Goal: Task Accomplishment & Management: Manage account settings

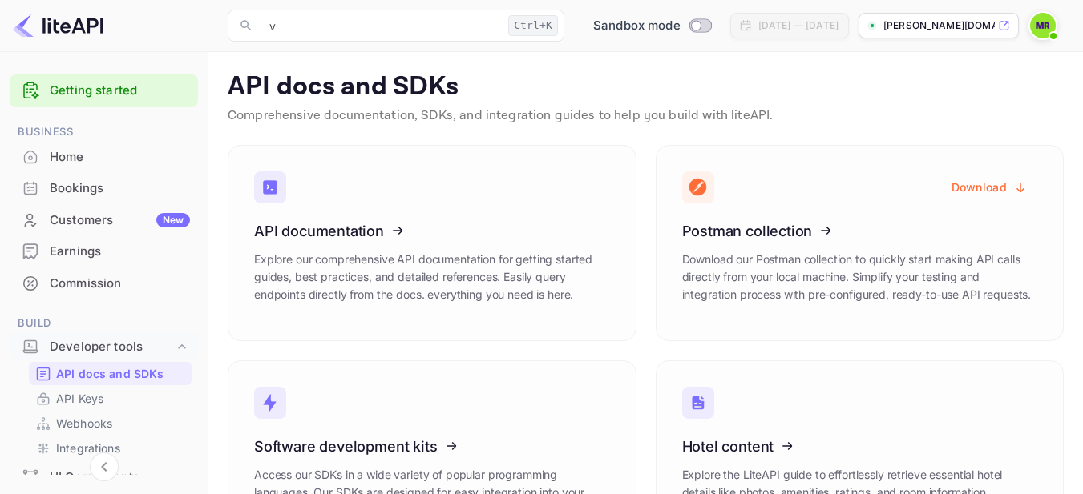
scroll to position [11, 0]
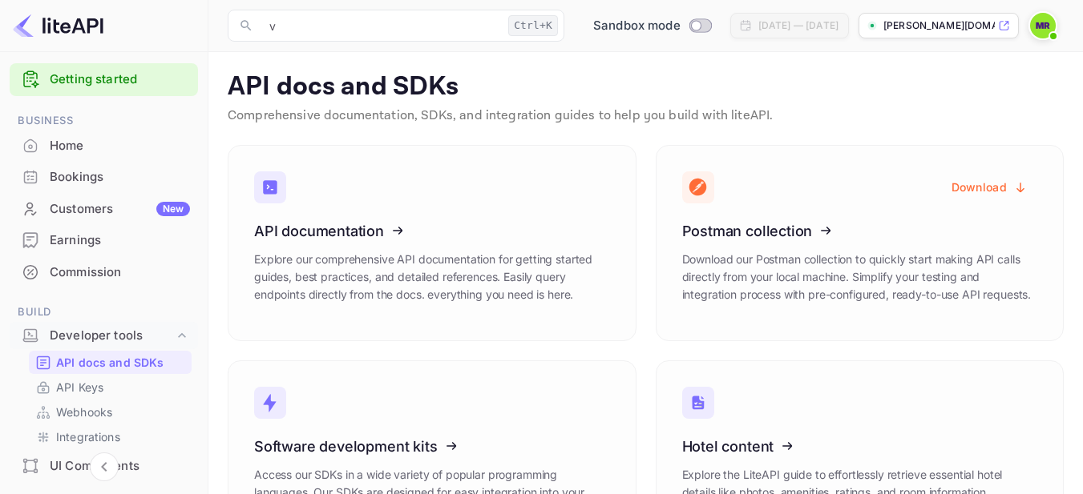
click at [1040, 35] on img at bounding box center [1043, 26] width 26 height 26
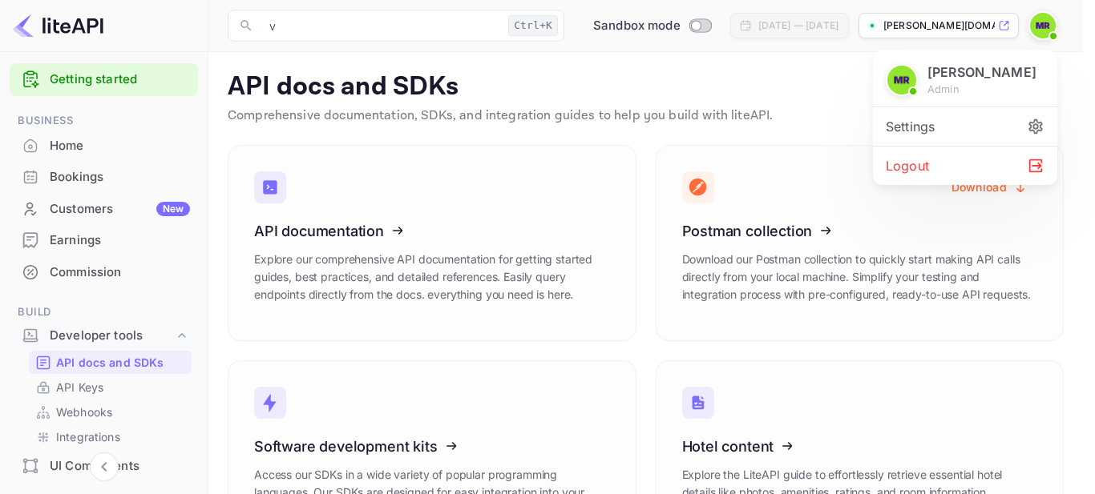
click at [363, 27] on div at bounding box center [547, 247] width 1095 height 494
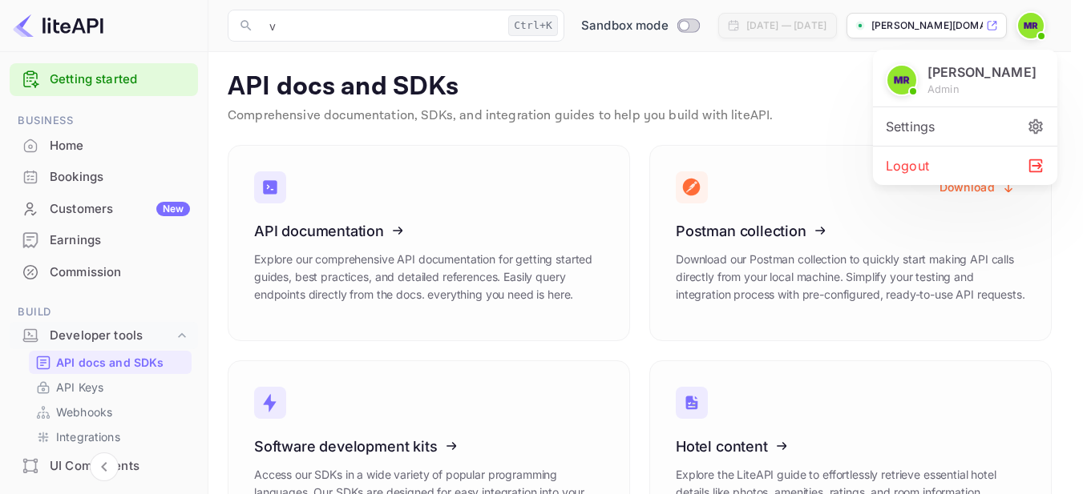
click at [363, 27] on div at bounding box center [541, 247] width 1083 height 494
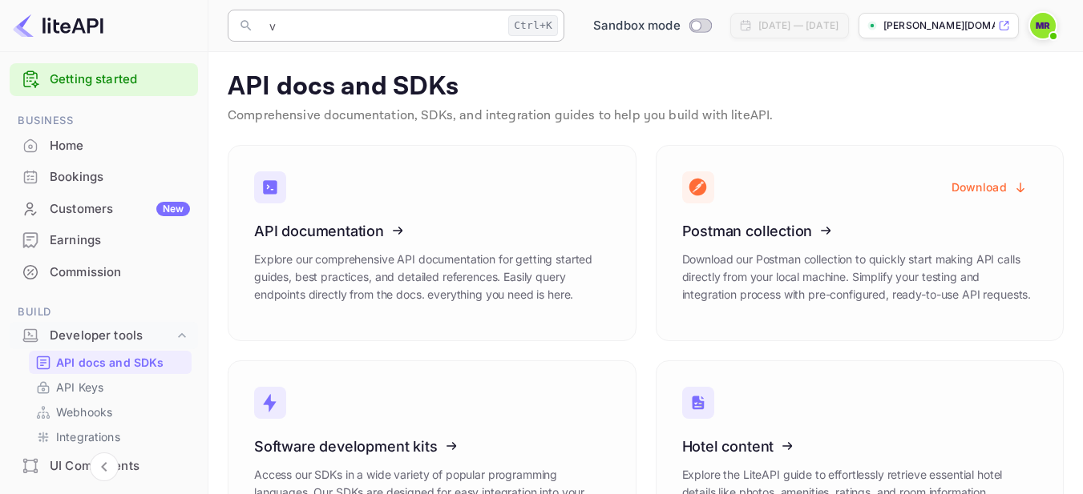
click at [299, 28] on input "v" at bounding box center [381, 26] width 242 height 32
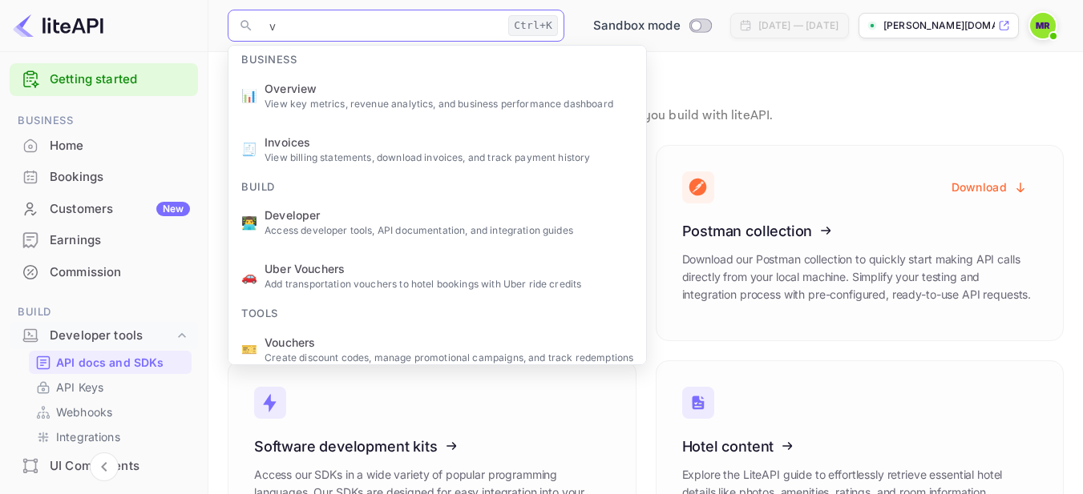
click at [299, 28] on input "v" at bounding box center [381, 26] width 242 height 32
paste input "API Keys."
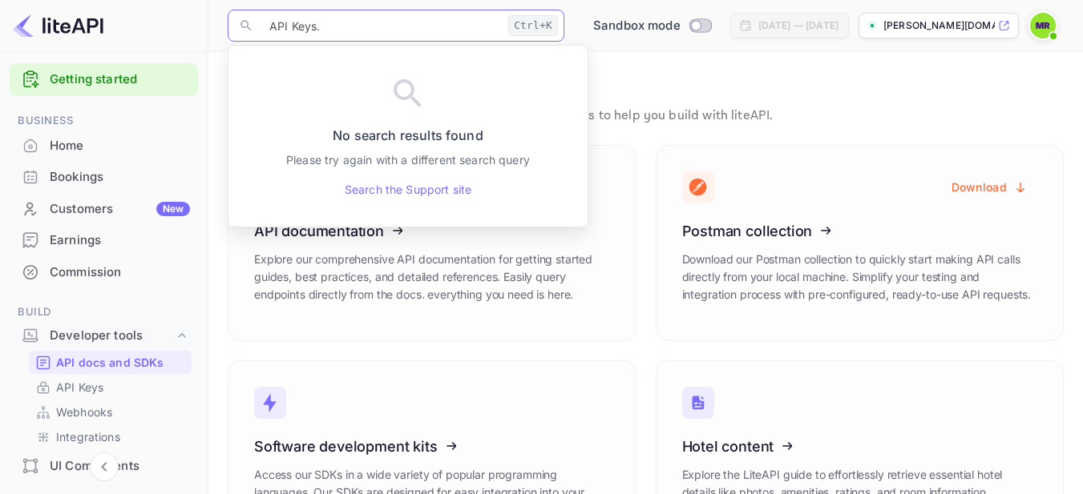
click at [211, 123] on main "API docs and SDKs Comprehensive documentation, SDKs, and integration guides to …" at bounding box center [645, 323] width 874 height 542
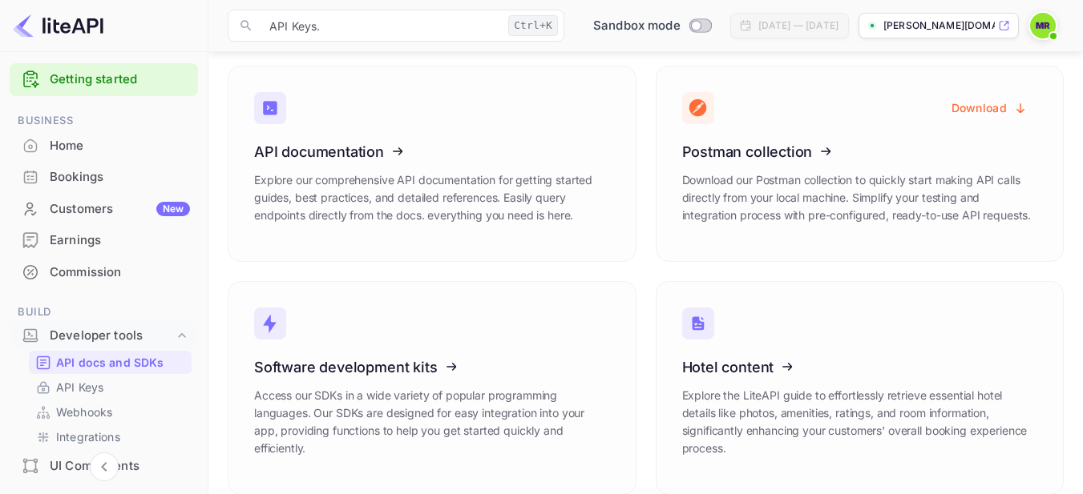
scroll to position [99, 0]
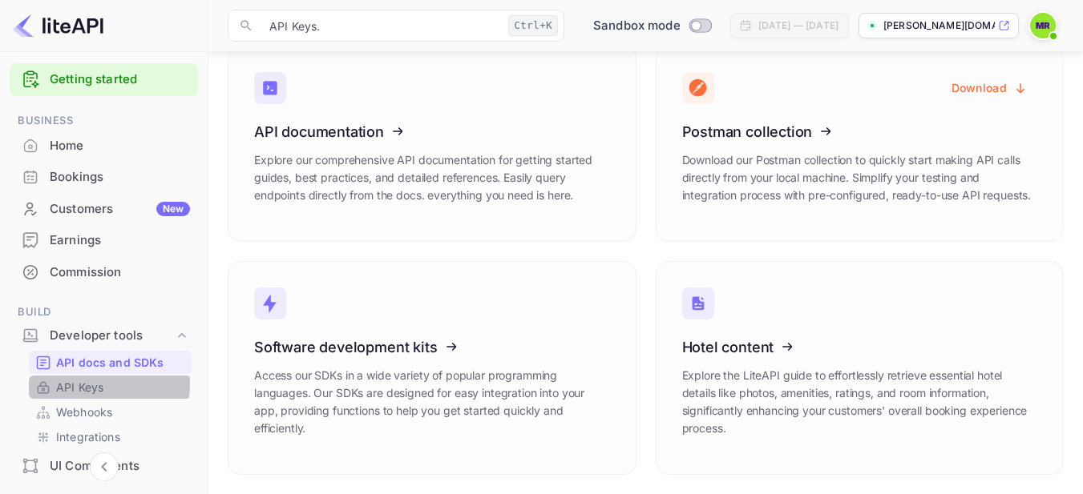
click at [80, 384] on p "API Keys" at bounding box center [79, 387] width 47 height 17
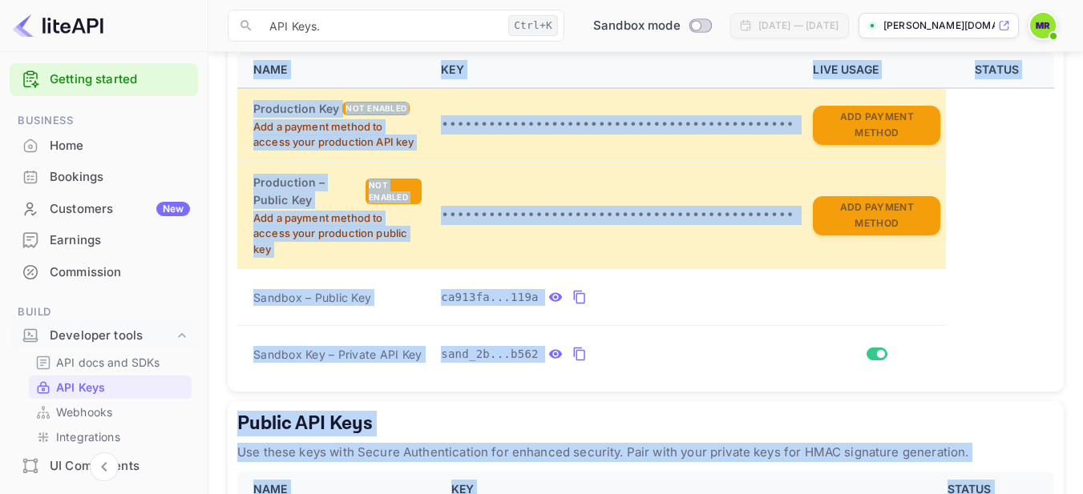
scroll to position [535, 0]
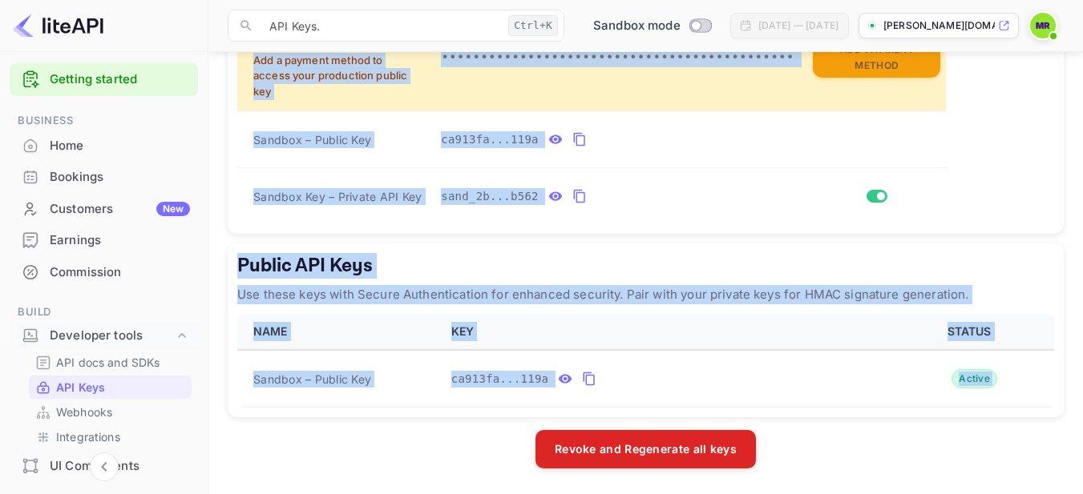
drag, startPoint x: 221, startPoint y: 62, endPoint x: 573, endPoint y: 509, distance: 569.0
copy body "API Keys Create and manage your API keys for secure access to liteAPI endpoints…"
click at [556, 250] on div "Public API Keys Use these keys with Secure Authentication for enhanced security…" at bounding box center [646, 331] width 836 height 174
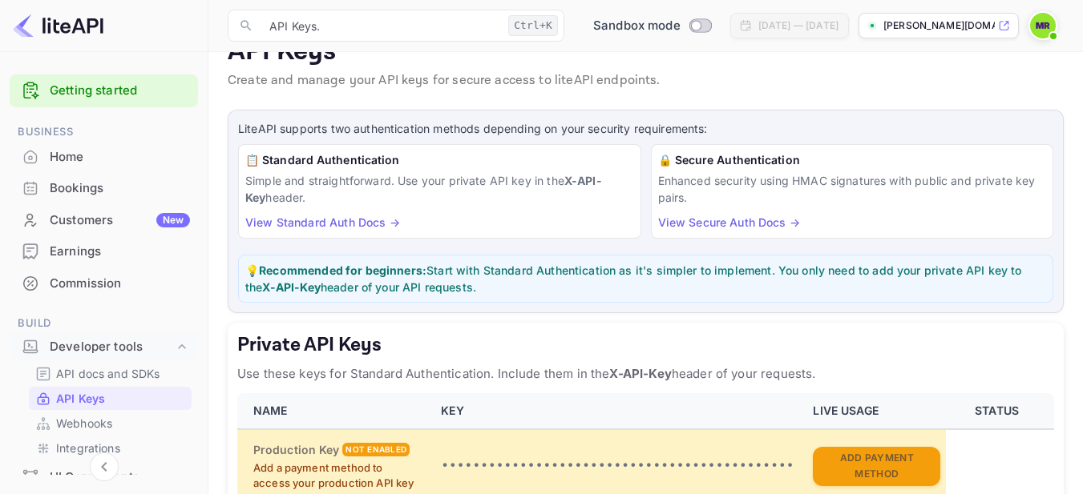
scroll to position [0, 0]
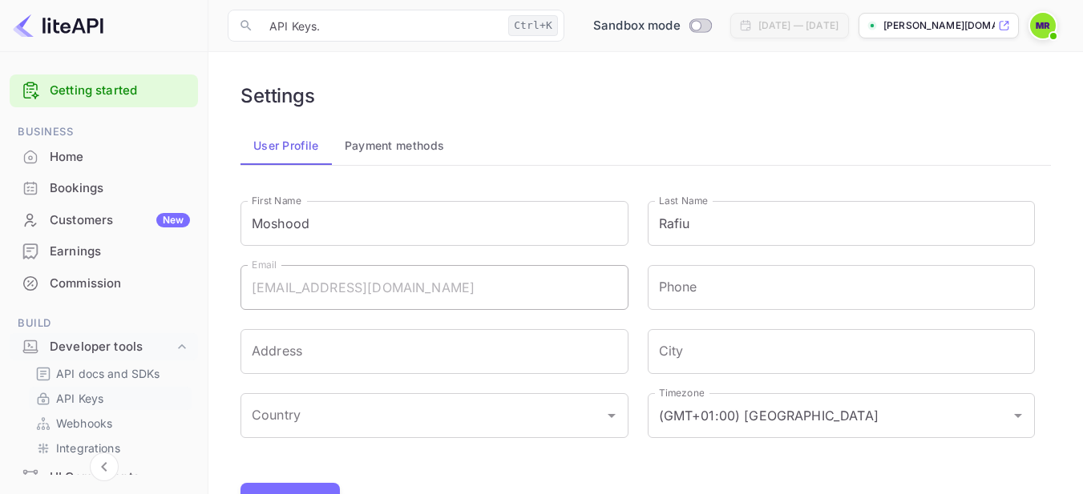
click at [79, 399] on p "API Keys" at bounding box center [79, 398] width 47 height 17
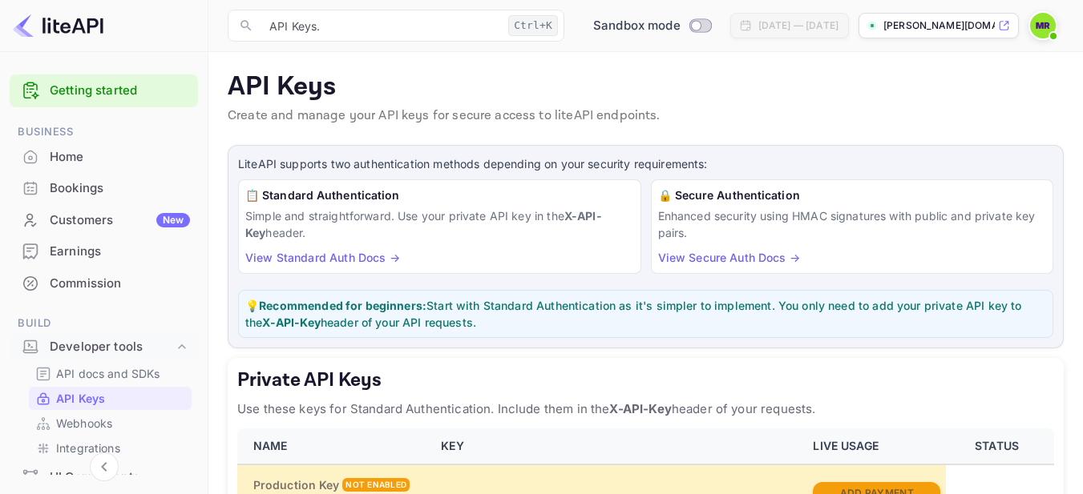
click at [70, 244] on div "Earnings" at bounding box center [120, 252] width 140 height 18
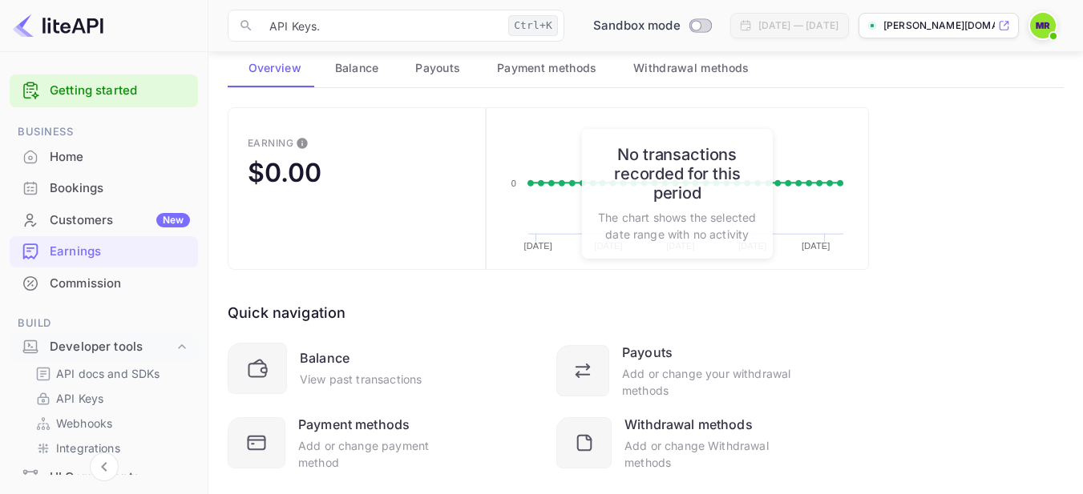
scroll to position [132, 0]
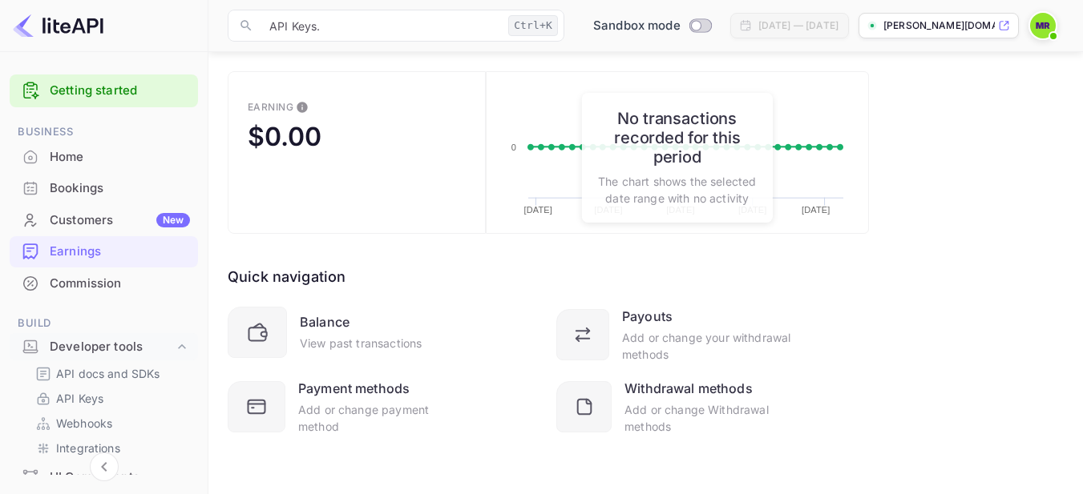
click at [91, 276] on div "Commission" at bounding box center [120, 284] width 140 height 18
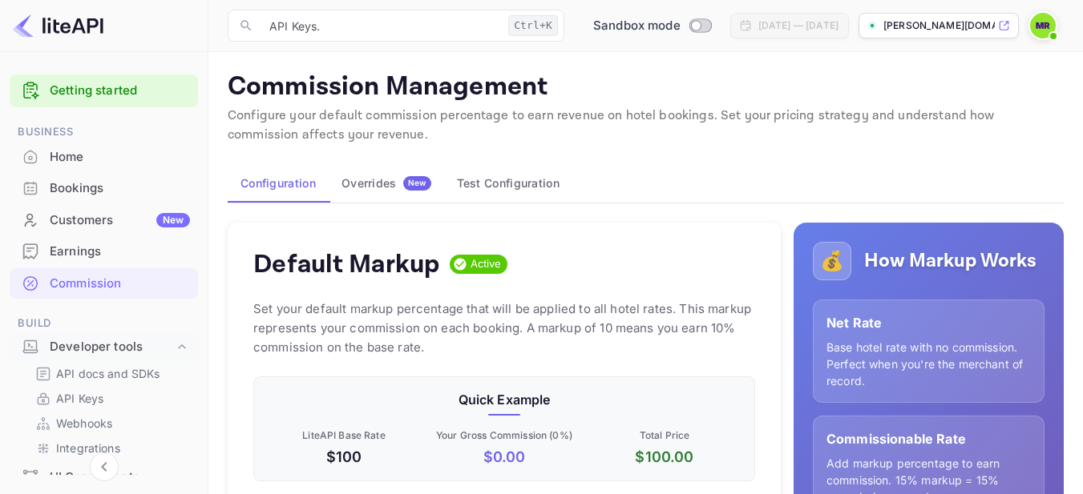
scroll to position [272, 490]
click at [490, 183] on button "Test Configuration" at bounding box center [508, 183] width 128 height 38
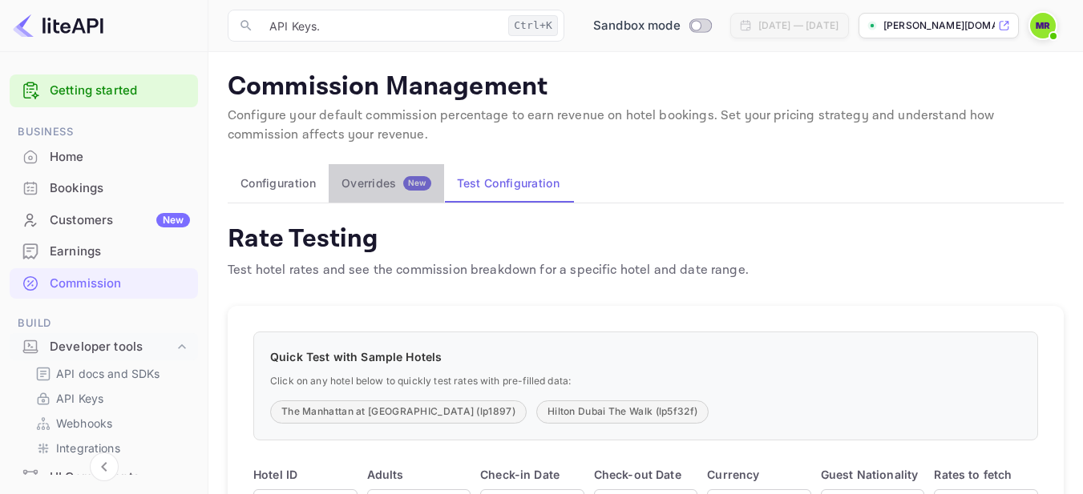
click at [377, 184] on div "Overrides New" at bounding box center [386, 183] width 90 height 14
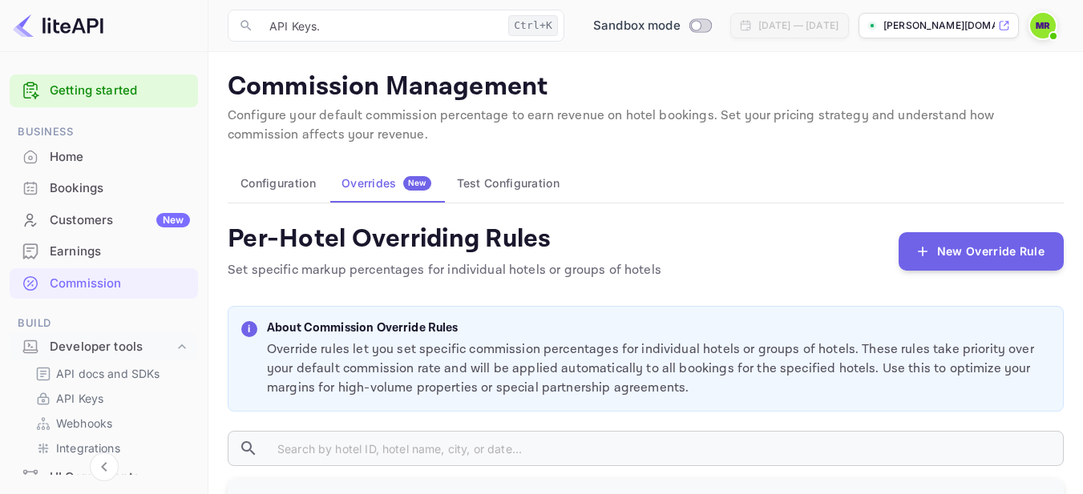
click at [283, 173] on button "Configuration" at bounding box center [278, 183] width 101 height 38
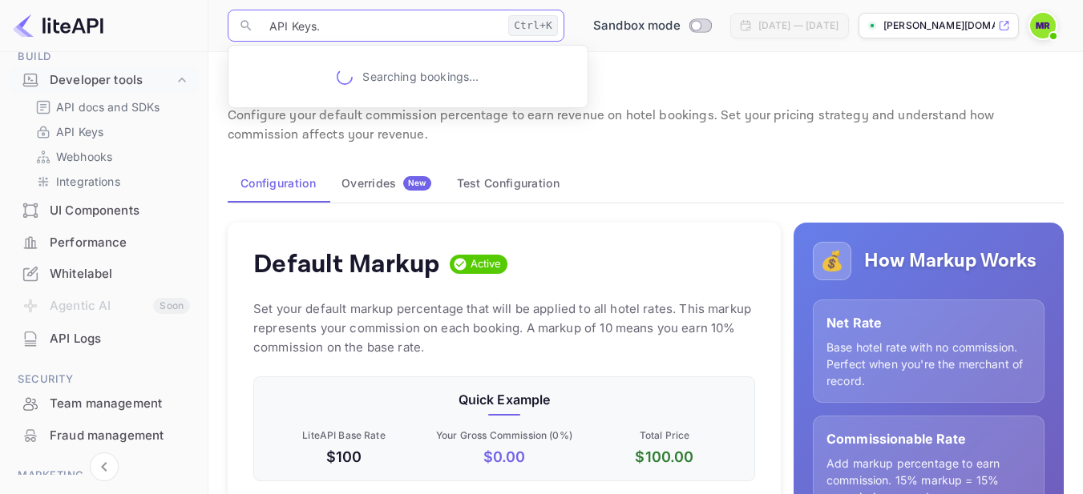
click at [392, 27] on input "API Keys." at bounding box center [381, 26] width 242 height 32
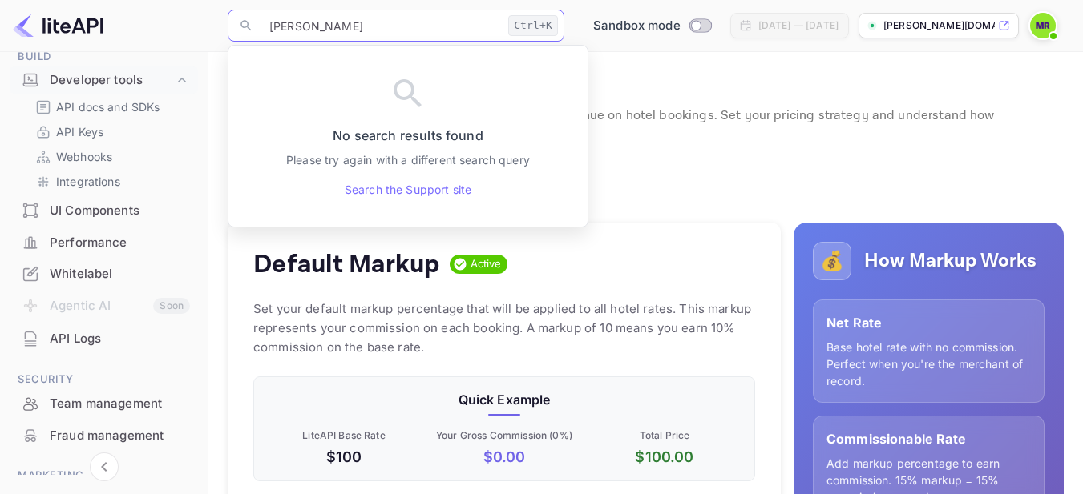
type input "margin"
drag, startPoint x: 372, startPoint y: 22, endPoint x: 273, endPoint y: 12, distance: 99.0
click at [273, 12] on input "margin" at bounding box center [381, 26] width 242 height 32
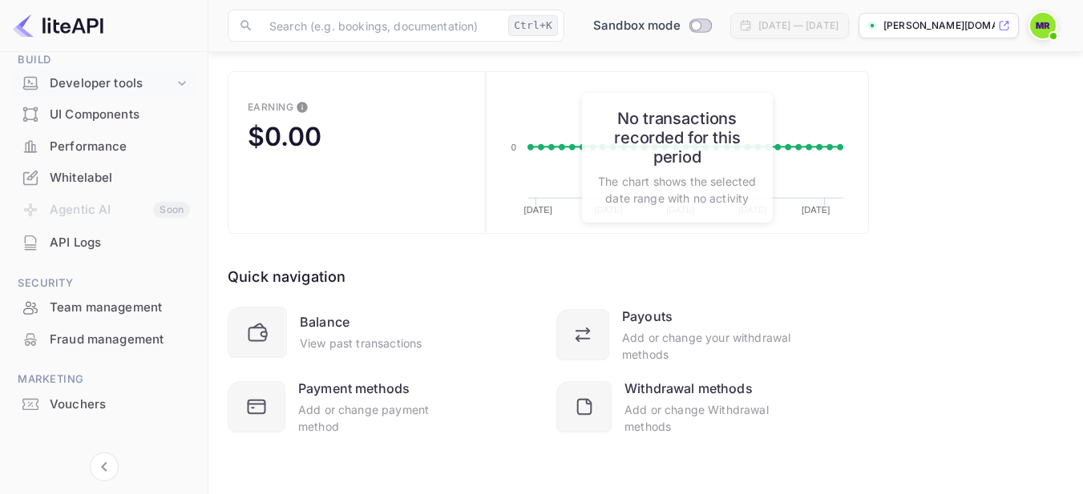
scroll to position [278, 0]
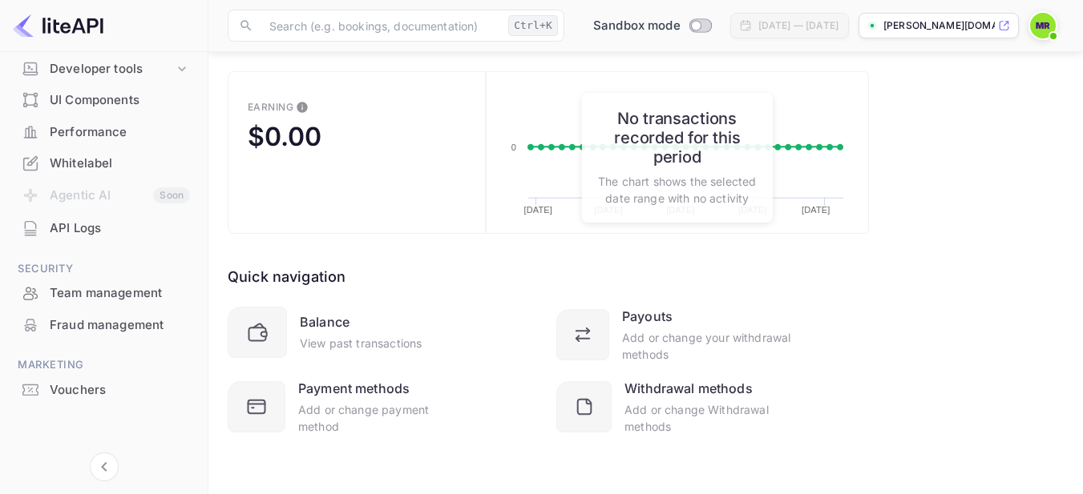
click at [87, 99] on div "UI Components" at bounding box center [120, 100] width 140 height 18
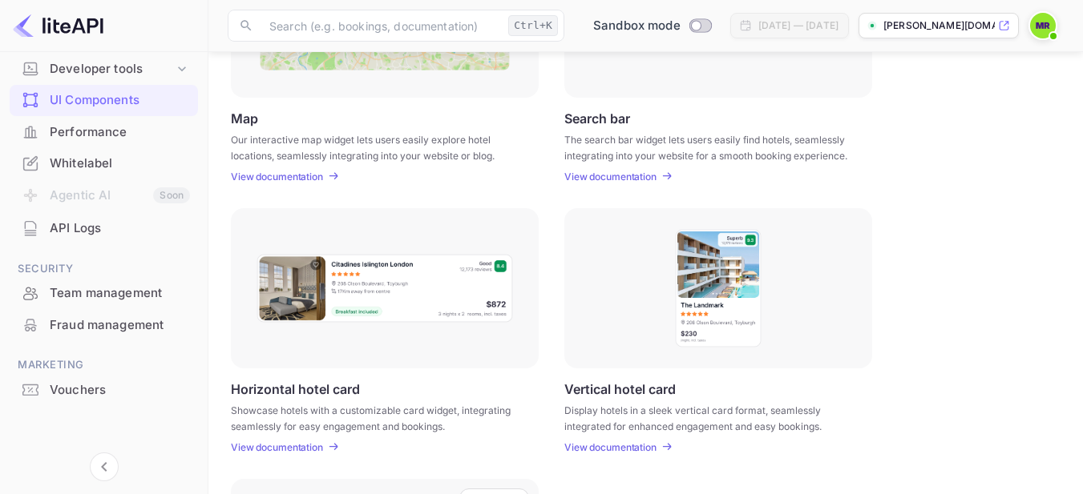
scroll to position [319, 0]
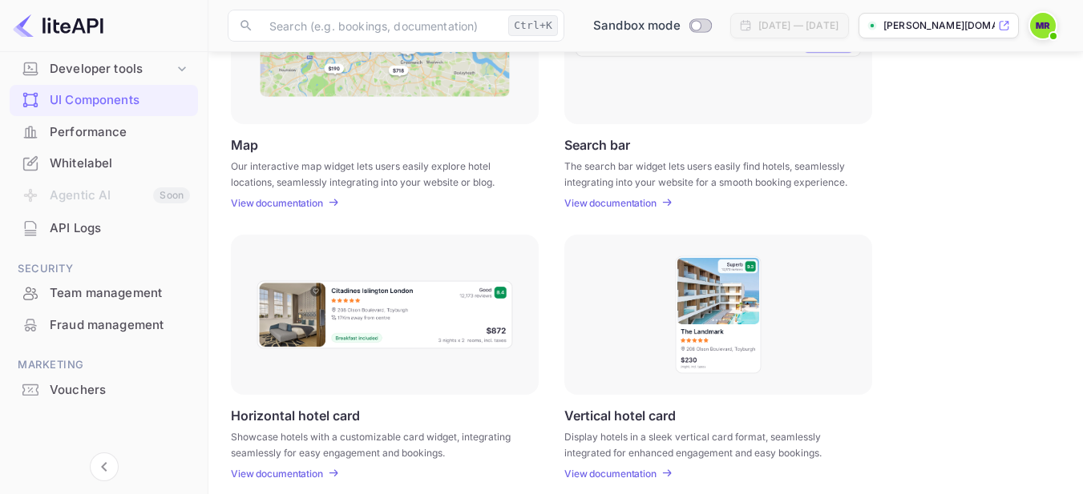
click at [319, 416] on p "Horizontal hotel card" at bounding box center [295, 415] width 129 height 15
click at [279, 470] on p "View documentation" at bounding box center [277, 474] width 92 height 12
click at [231, 468] on link "View documentation" at bounding box center [279, 474] width 97 height 12
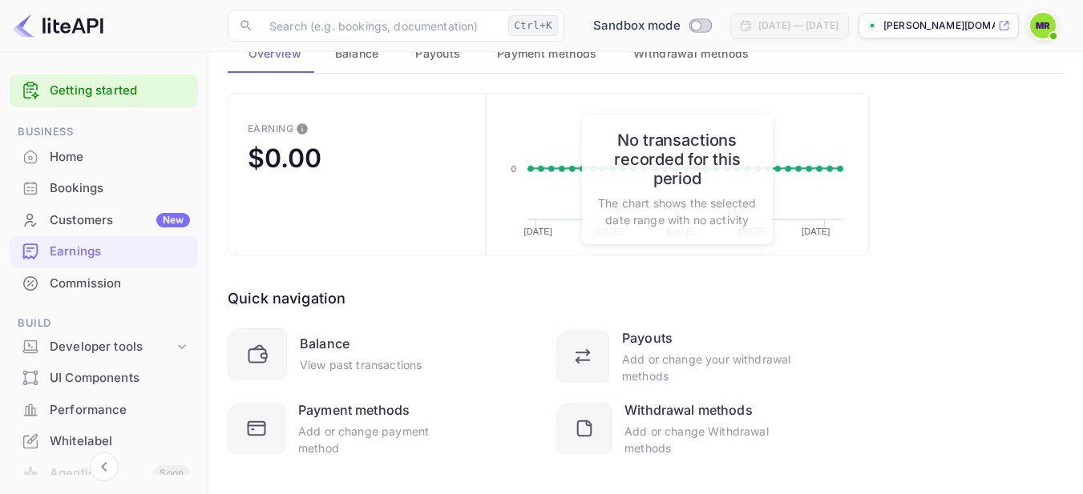
scroll to position [132, 0]
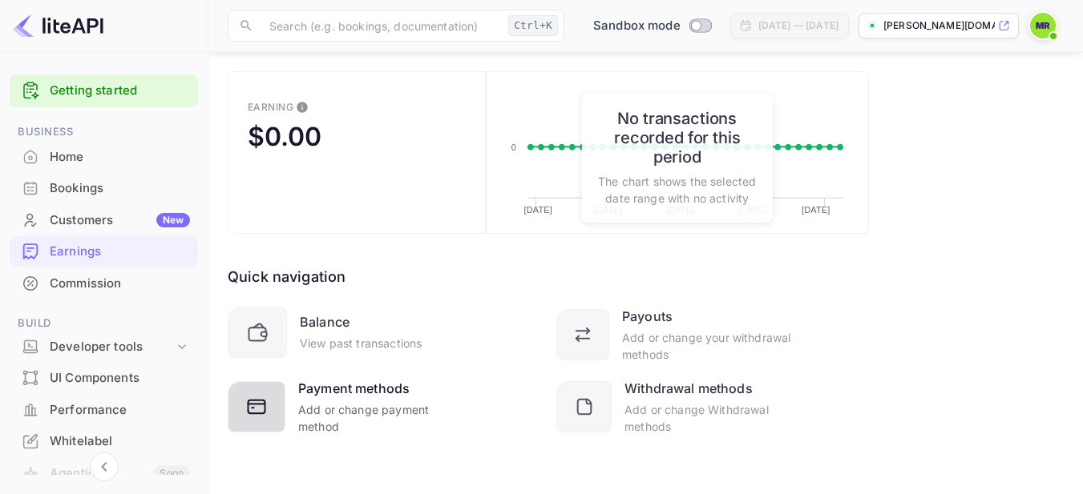
click at [329, 430] on div "Add or change payment method" at bounding box center [380, 419] width 165 height 34
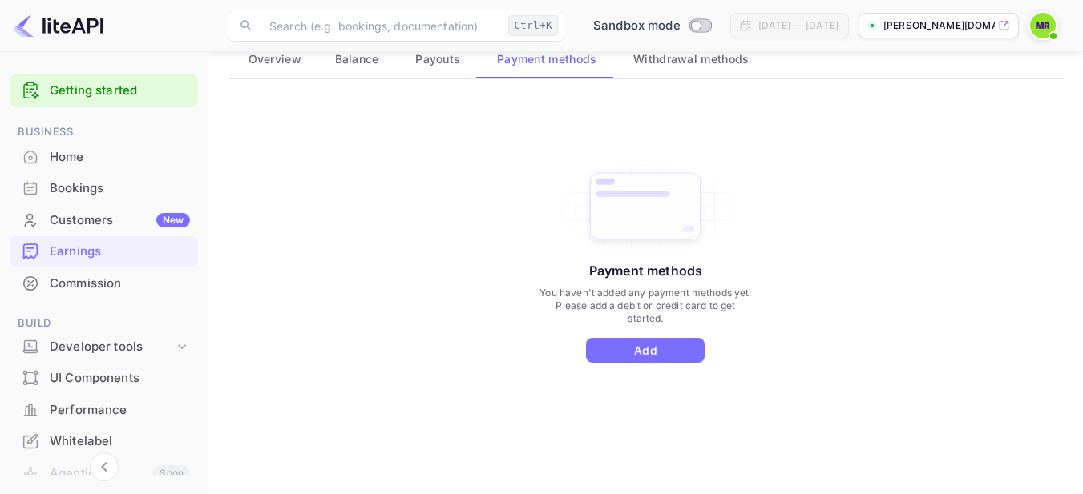
scroll to position [105, 0]
click at [267, 63] on span "Overview" at bounding box center [274, 59] width 53 height 19
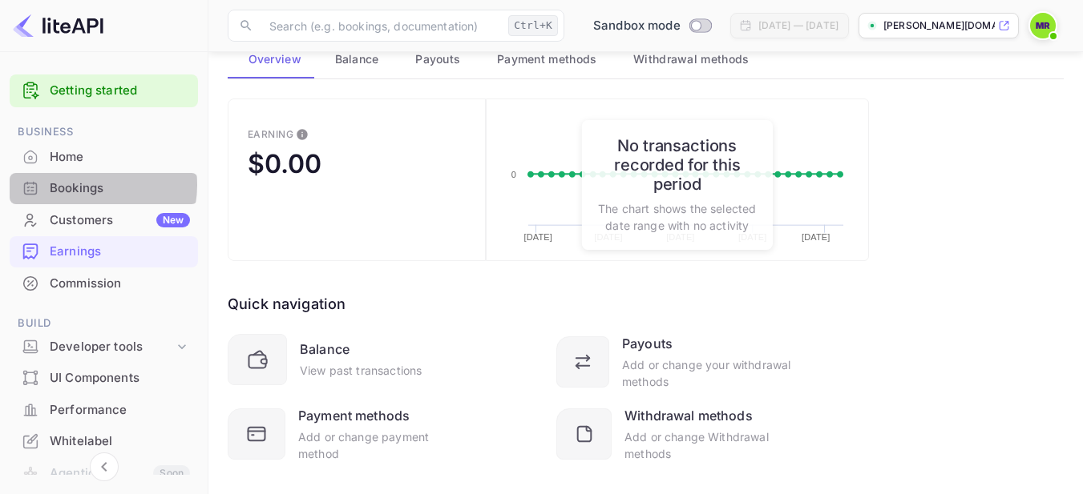
click at [83, 185] on div "Bookings" at bounding box center [120, 189] width 140 height 18
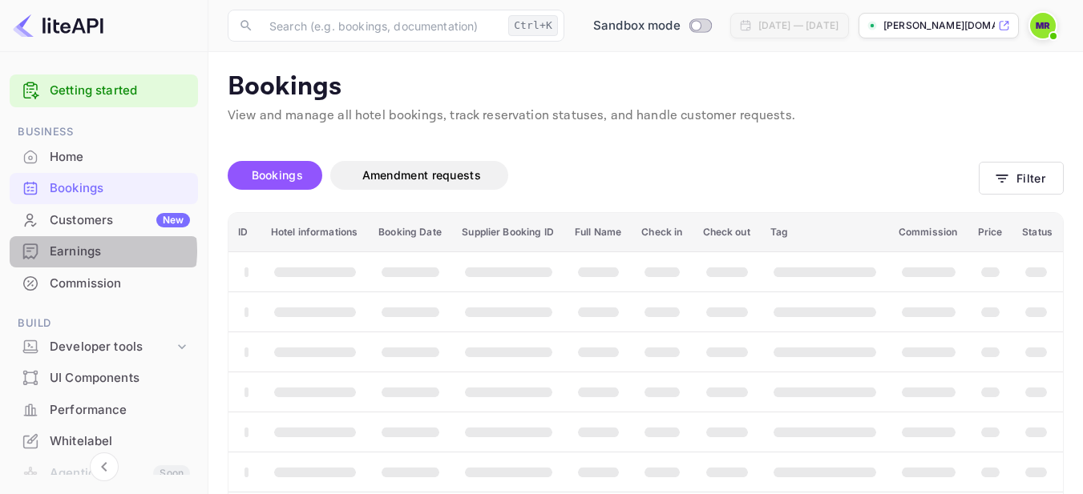
click at [91, 251] on div "Earnings" at bounding box center [120, 252] width 140 height 18
click at [87, 281] on div "Commission" at bounding box center [120, 284] width 140 height 18
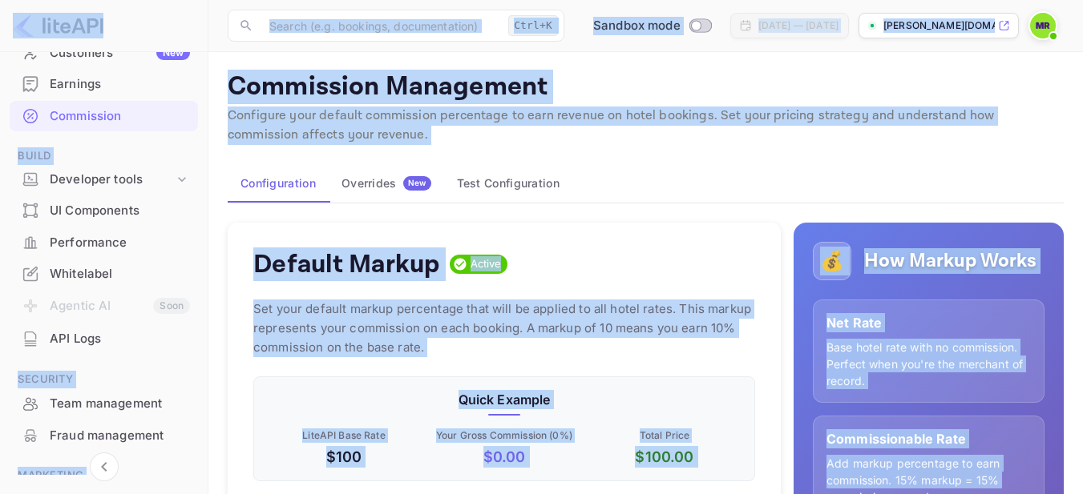
scroll to position [278, 0]
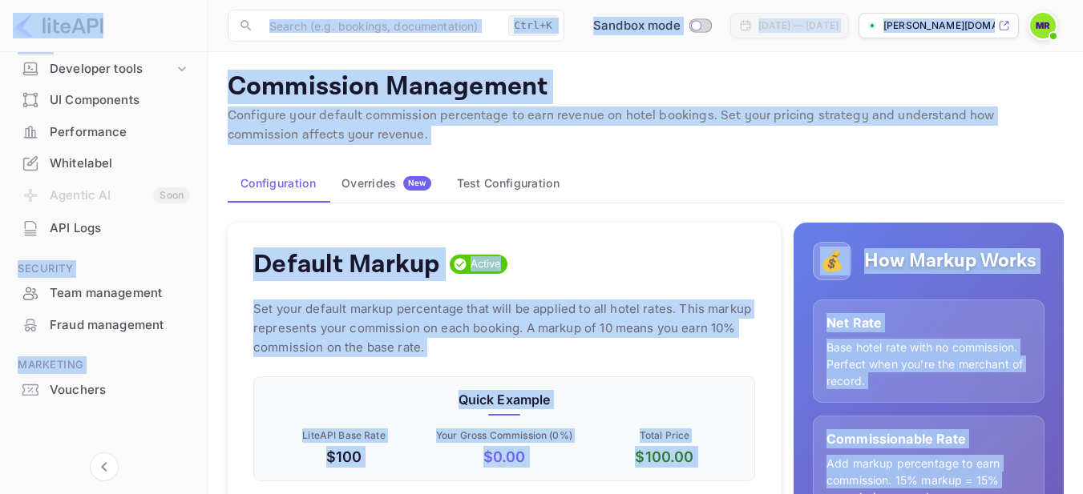
drag, startPoint x: 0, startPoint y: 39, endPoint x: 814, endPoint y: 518, distance: 944.4
click at [660, 120] on p "Configure your default commission percentage to earn revenue on hotel bookings.…" at bounding box center [646, 126] width 836 height 38
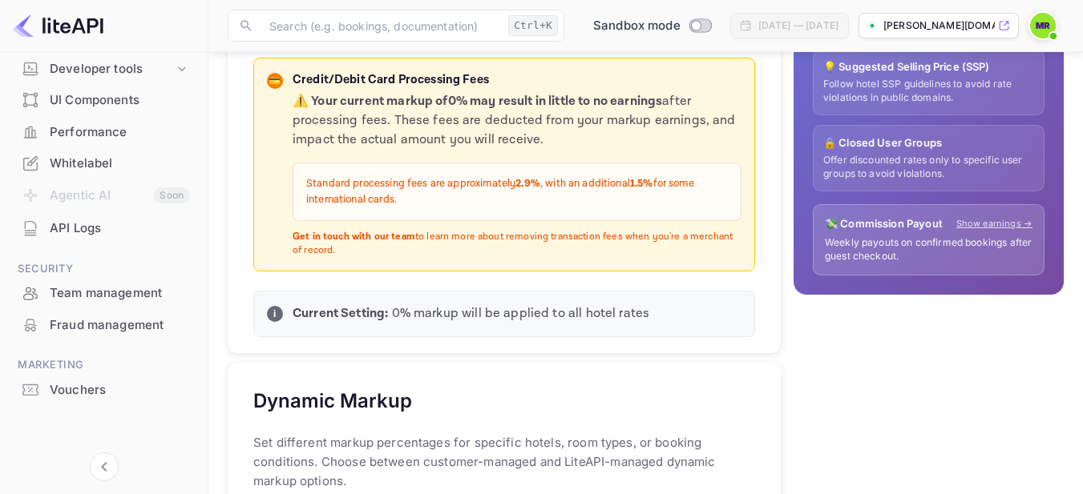
scroll to position [535, 0]
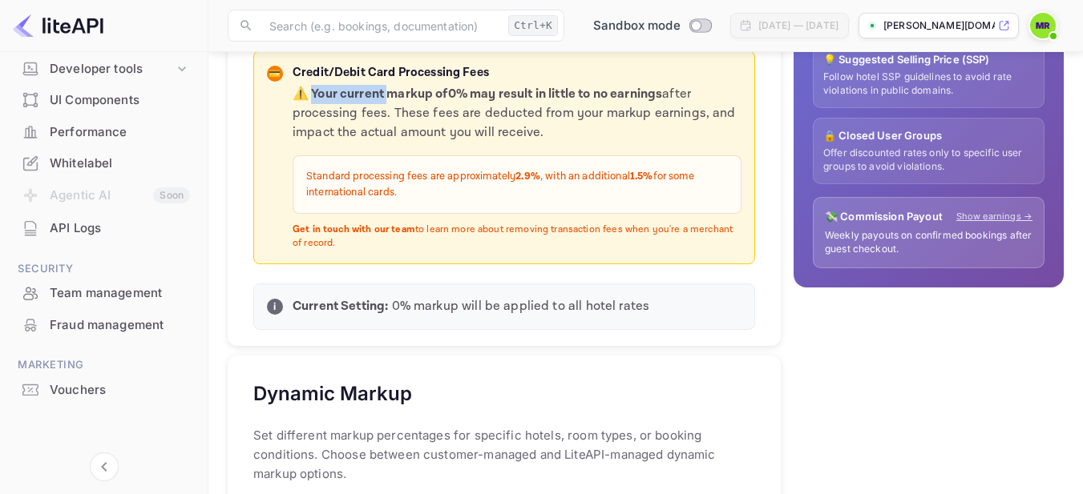
drag, startPoint x: 313, startPoint y: 90, endPoint x: 389, endPoint y: 88, distance: 76.2
click at [387, 88] on strong "⚠️ Your current markup of 0 % may result in little to no earnings" at bounding box center [477, 94] width 369 height 17
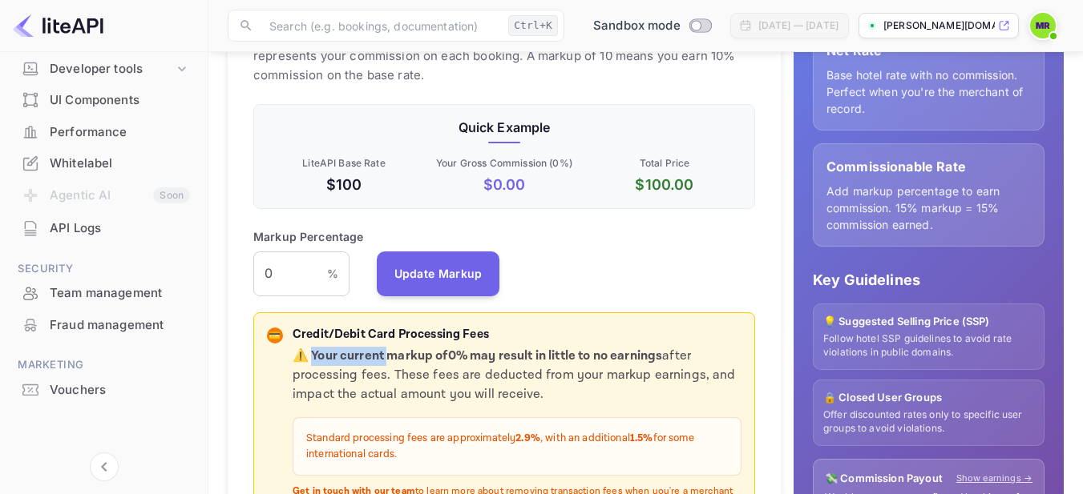
scroll to position [267, 0]
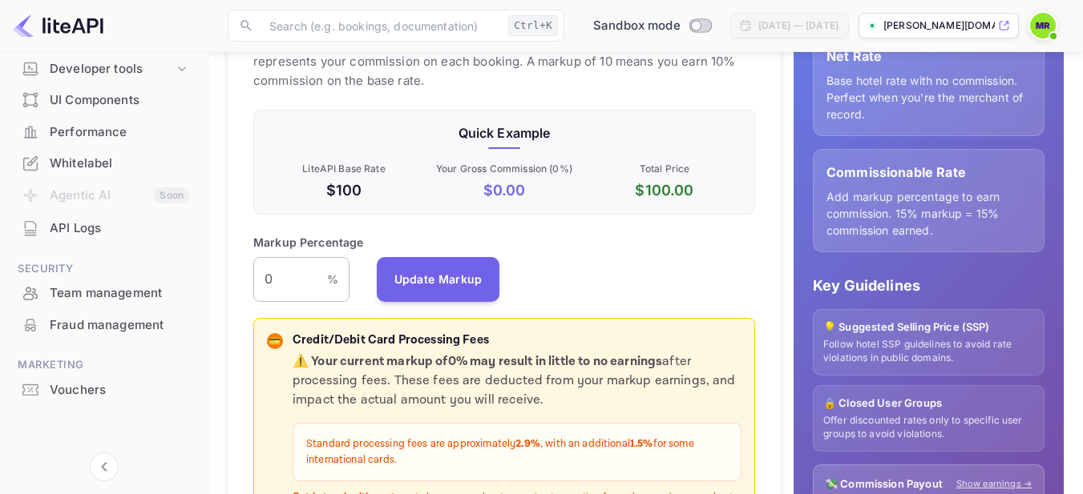
click at [290, 285] on input "0" at bounding box center [290, 279] width 74 height 45
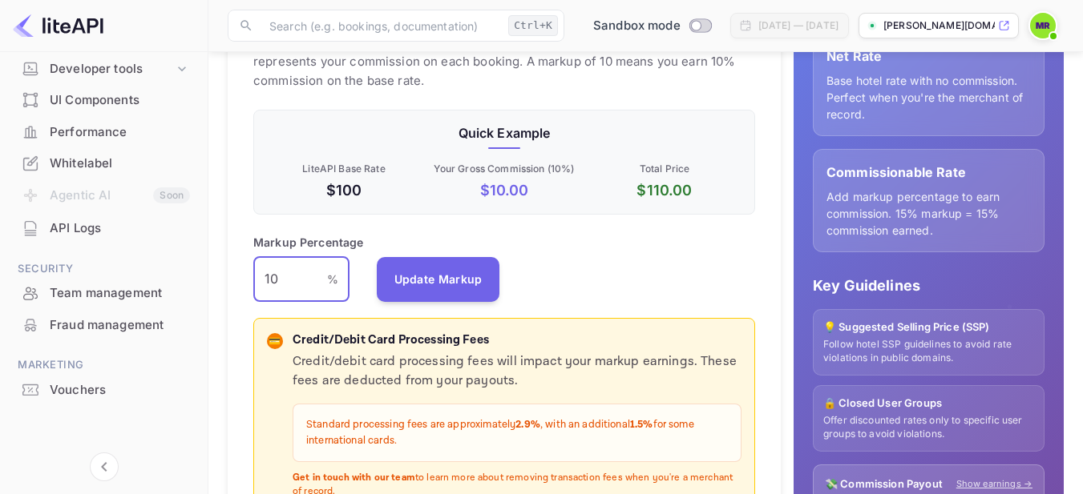
type input "10"
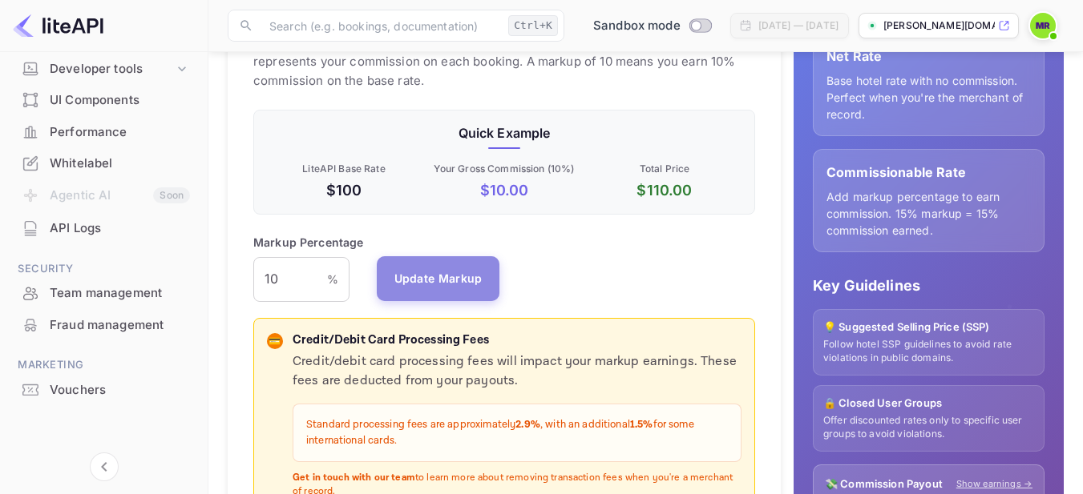
click at [434, 280] on button "Update Markup" at bounding box center [438, 278] width 123 height 45
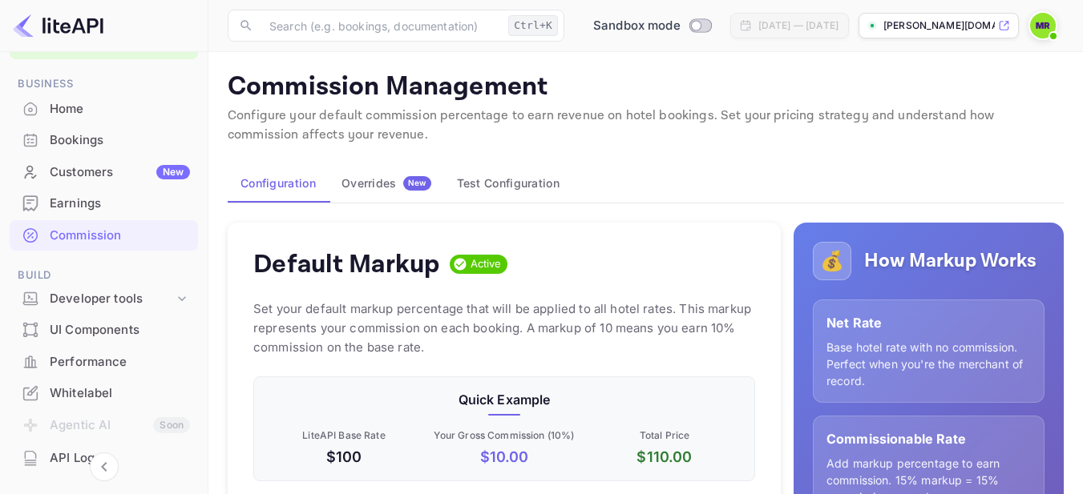
scroll to position [11, 0]
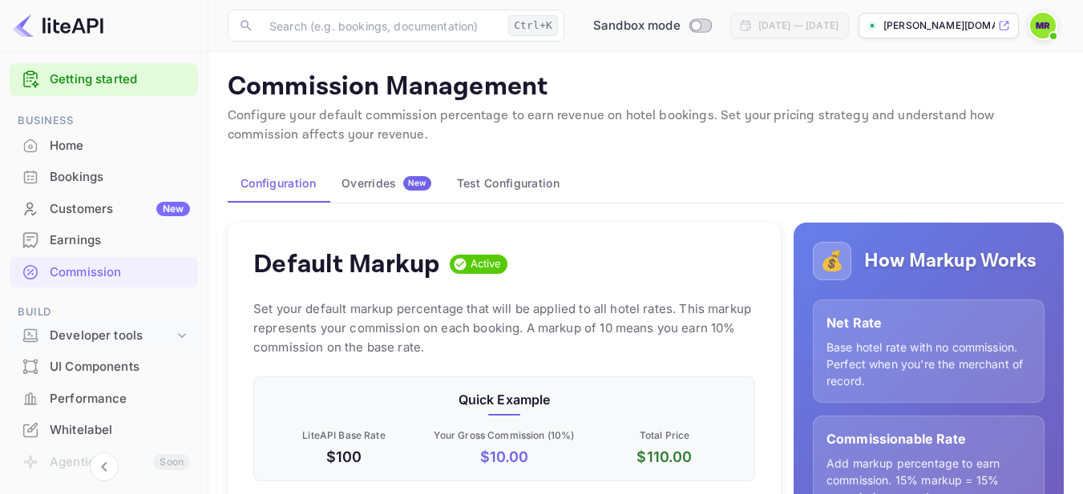
click at [88, 341] on div "Developer tools" at bounding box center [112, 336] width 124 height 18
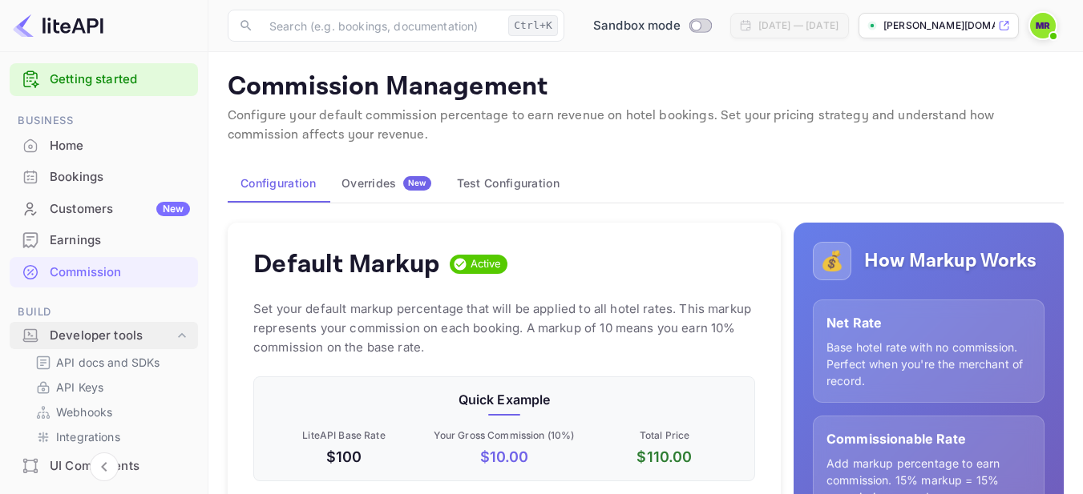
scroll to position [278, 0]
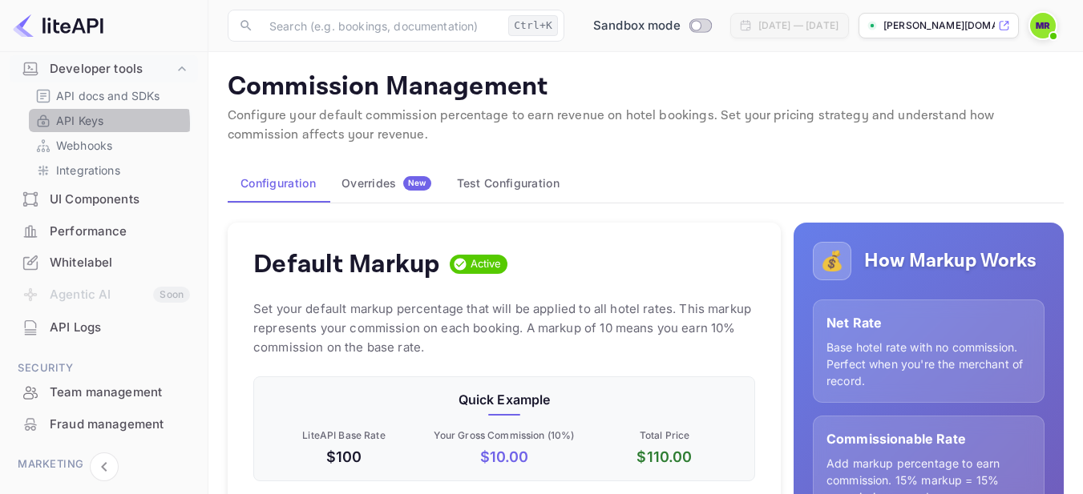
click at [83, 123] on p "API Keys" at bounding box center [79, 120] width 47 height 17
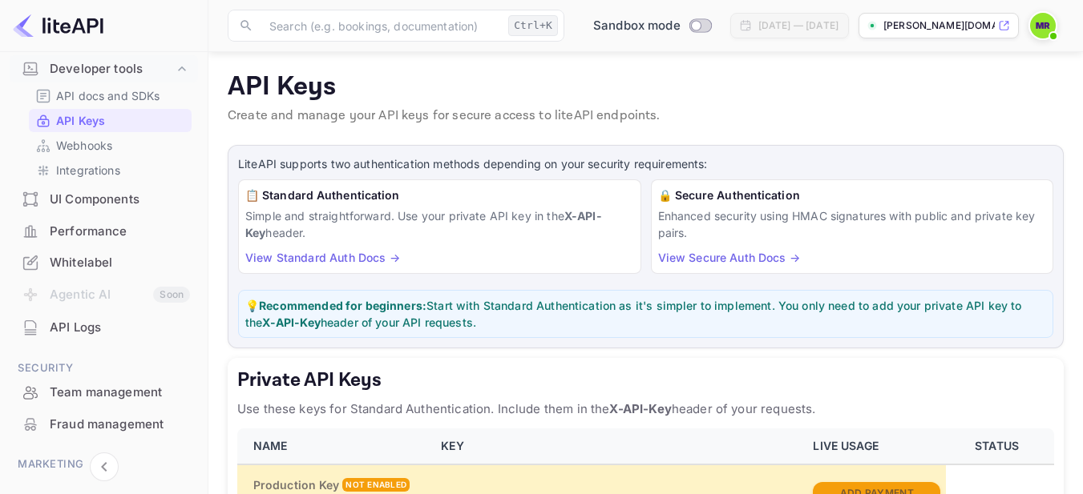
scroll to position [267, 0]
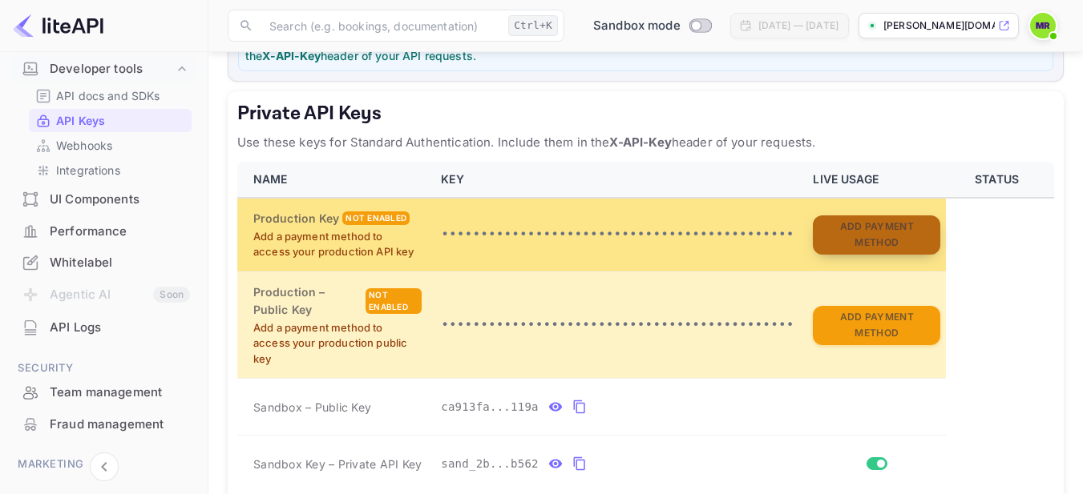
click at [843, 241] on button "Add Payment Method" at bounding box center [876, 235] width 127 height 39
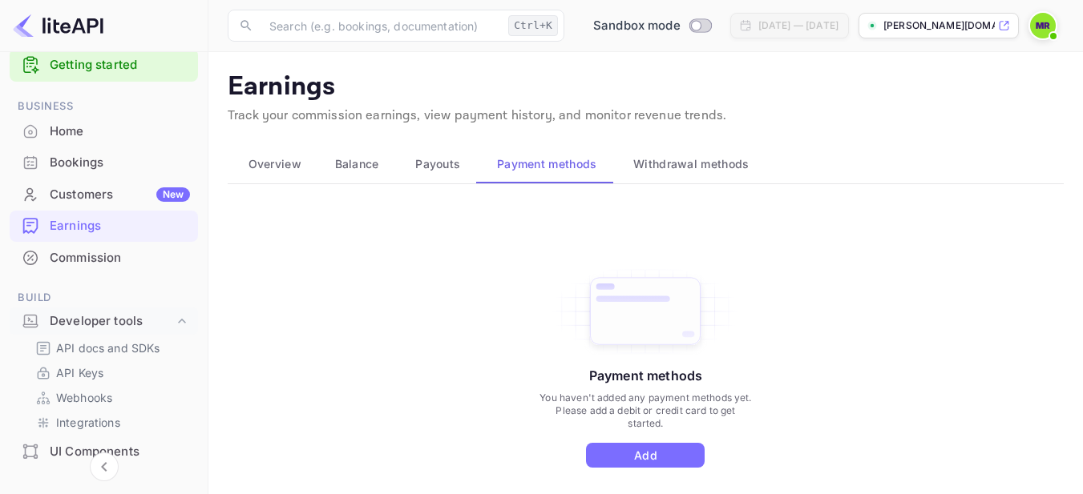
scroll to position [11, 0]
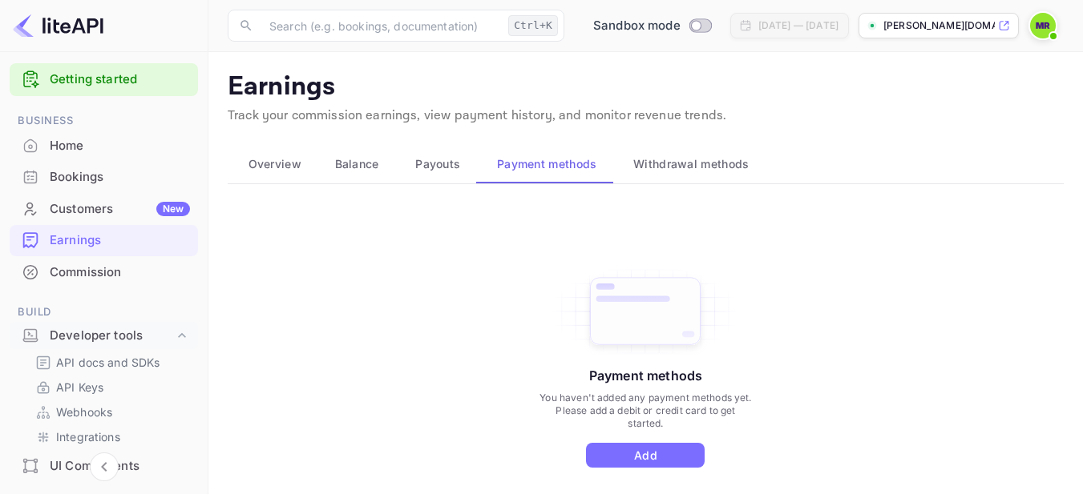
click at [272, 160] on span "Overview" at bounding box center [274, 164] width 53 height 19
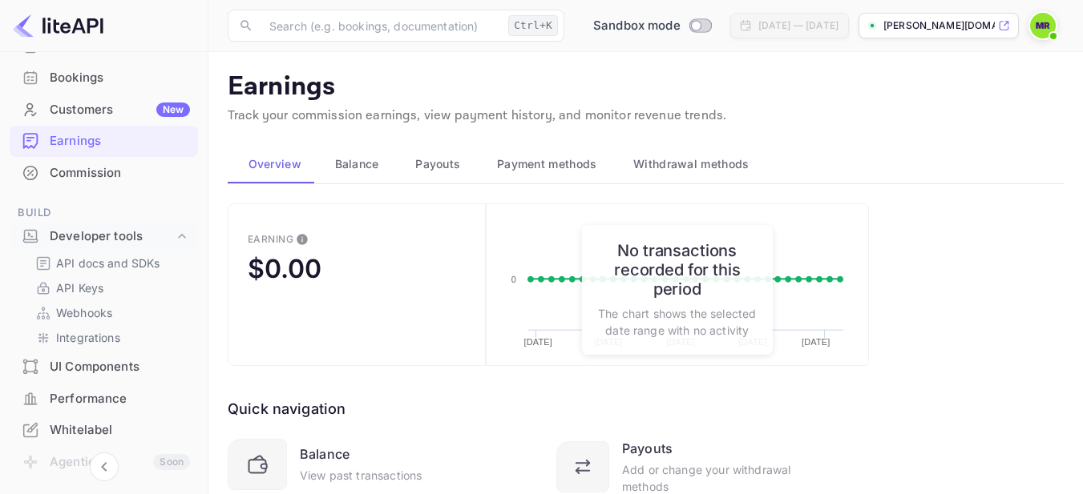
scroll to position [0, 0]
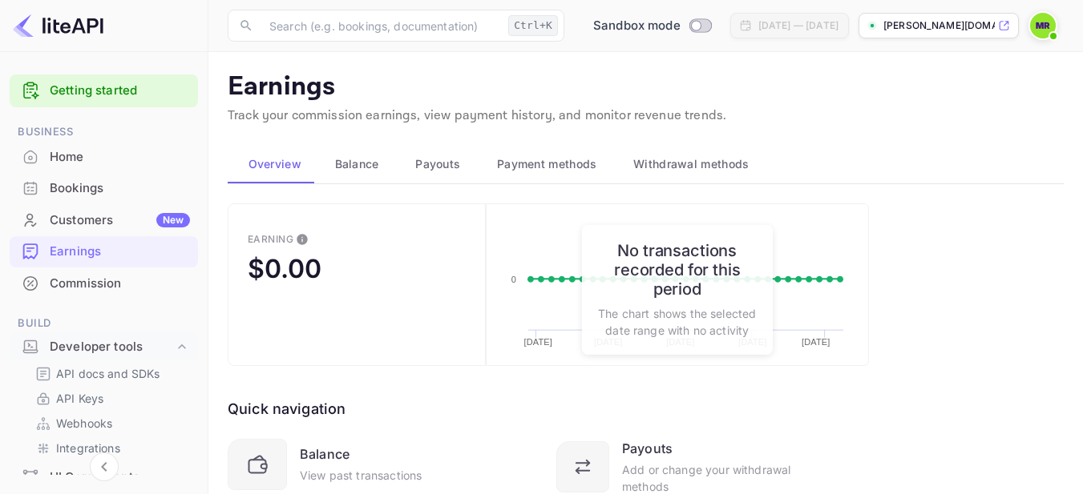
click at [52, 217] on div "Customers New" at bounding box center [120, 221] width 140 height 18
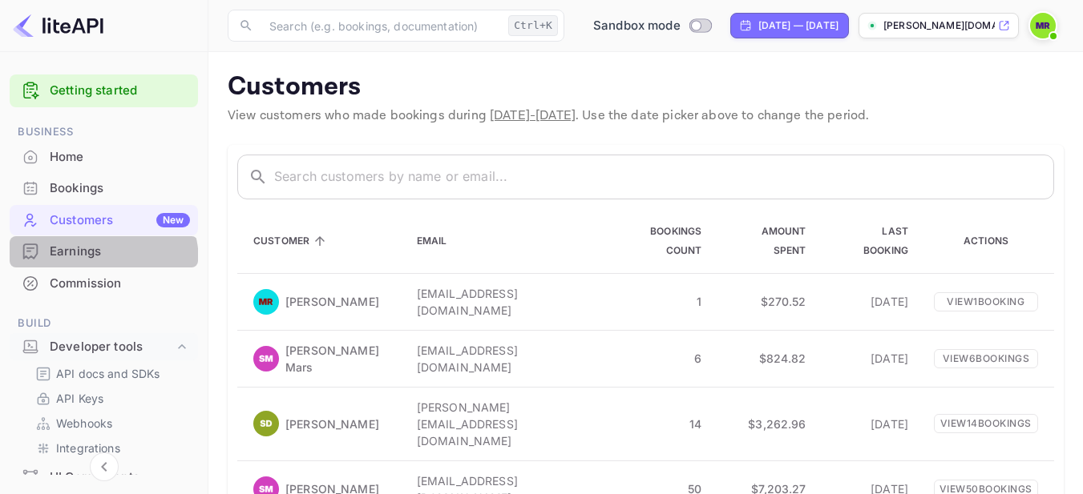
click at [95, 261] on div "Earnings" at bounding box center [104, 251] width 188 height 31
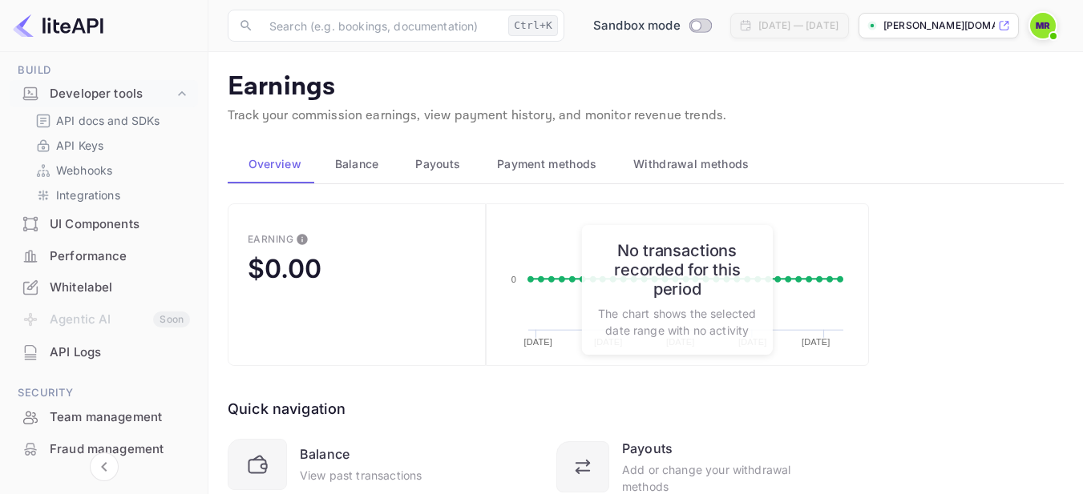
scroll to position [267, 0]
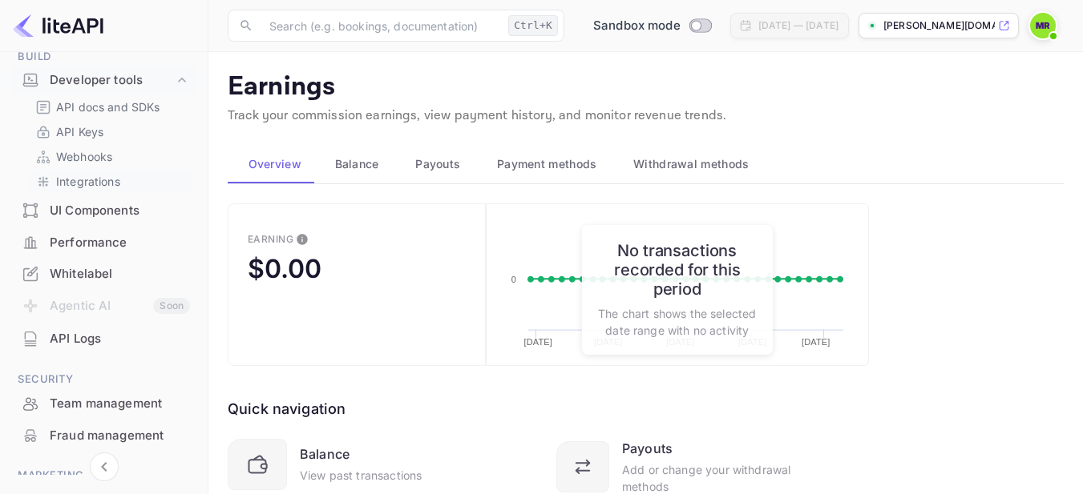
click at [82, 184] on p "Integrations" at bounding box center [88, 181] width 64 height 17
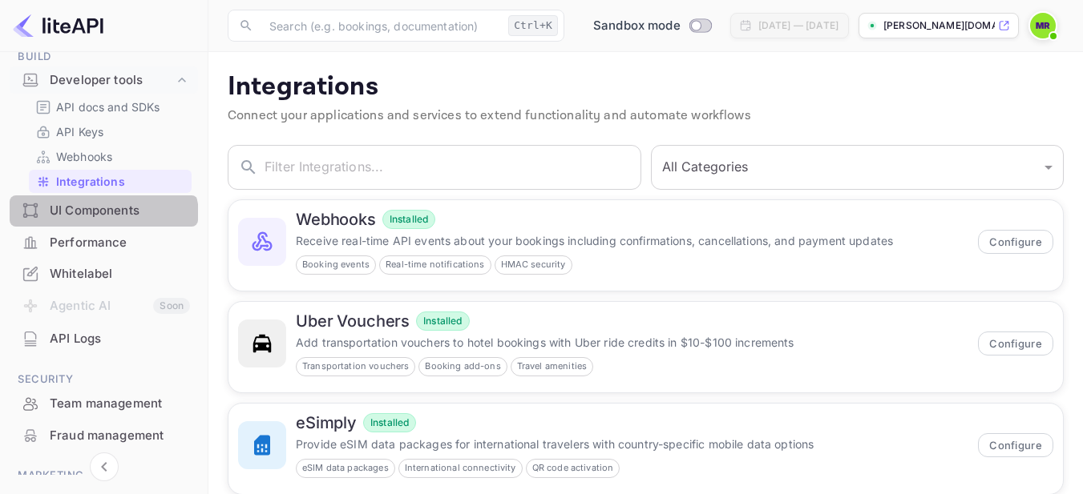
click at [88, 223] on div "UI Components" at bounding box center [104, 211] width 188 height 31
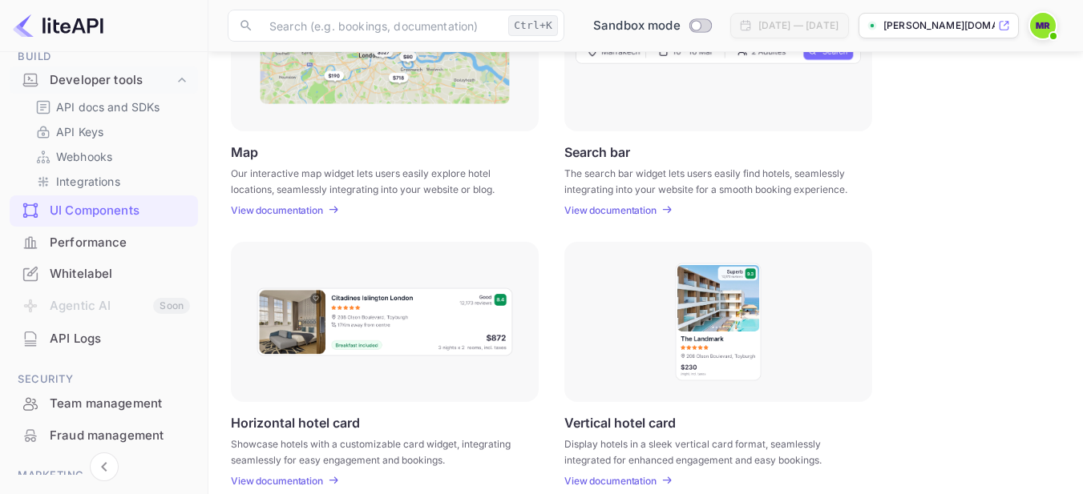
scroll to position [319, 0]
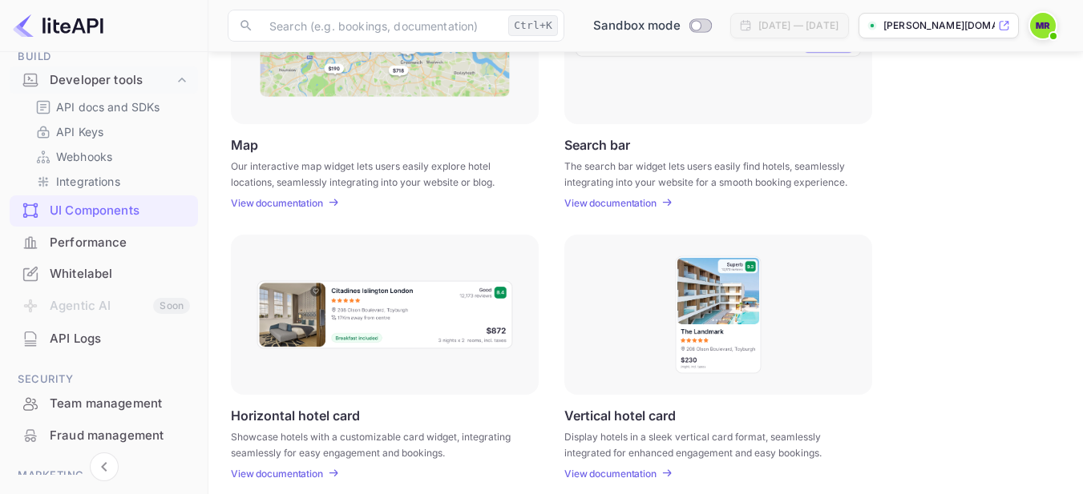
click at [647, 165] on p "The search bar widget lets users easily find hotels, seamlessly integrating int…" at bounding box center [708, 173] width 288 height 29
click at [616, 208] on p "View documentation" at bounding box center [610, 203] width 92 height 12
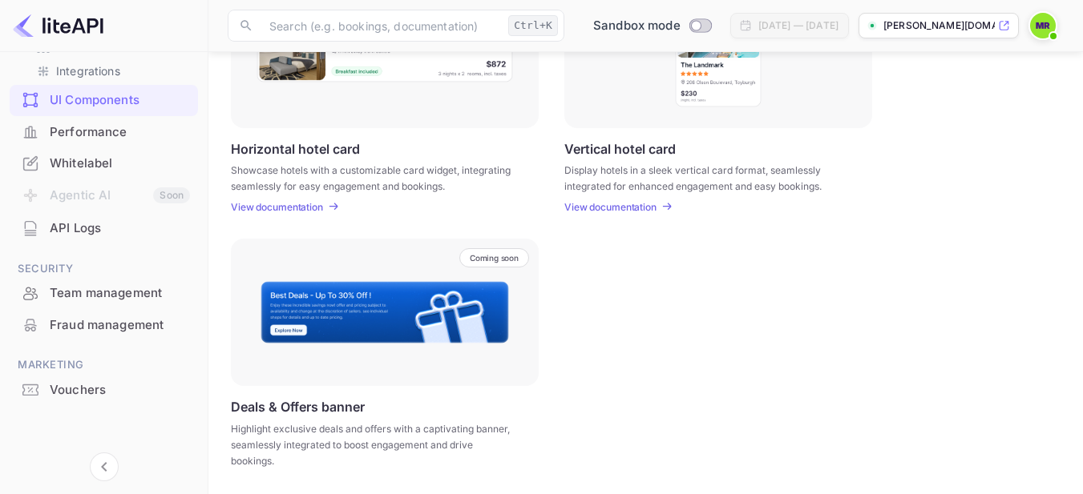
scroll to position [111, 0]
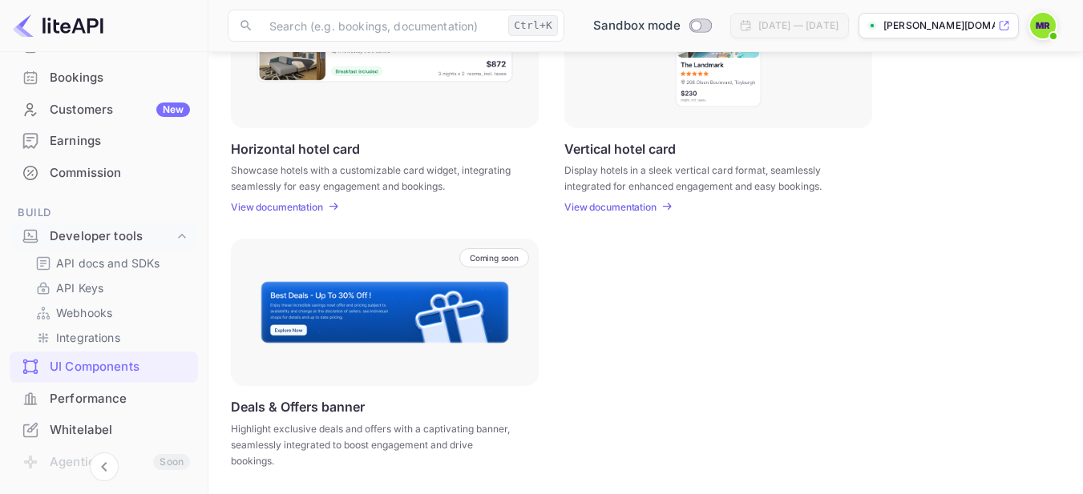
click at [87, 402] on div "Performance" at bounding box center [120, 399] width 140 height 18
